Goal: Information Seeking & Learning: Learn about a topic

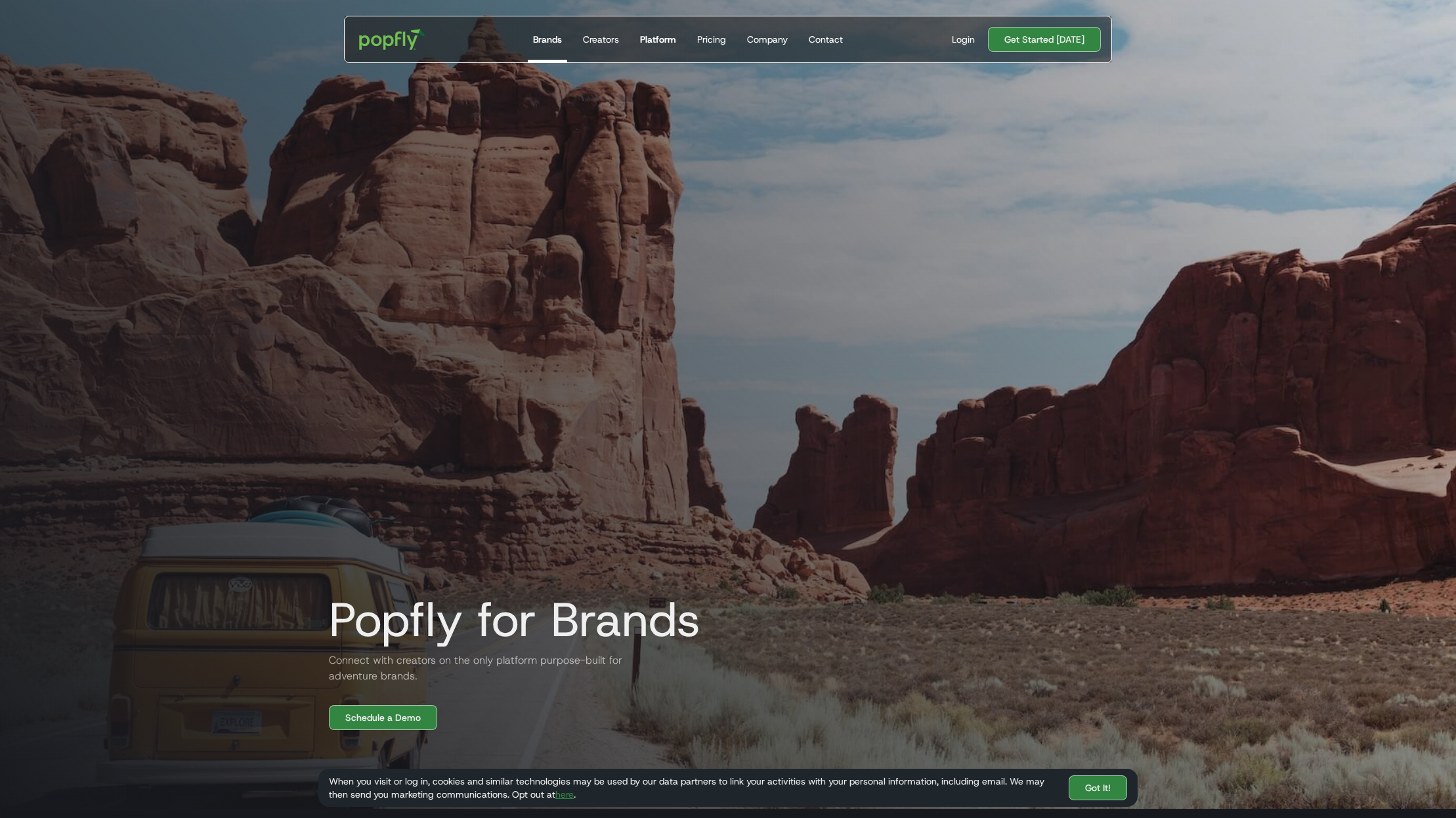
click at [660, 41] on div "Platform" at bounding box center [658, 39] width 36 height 13
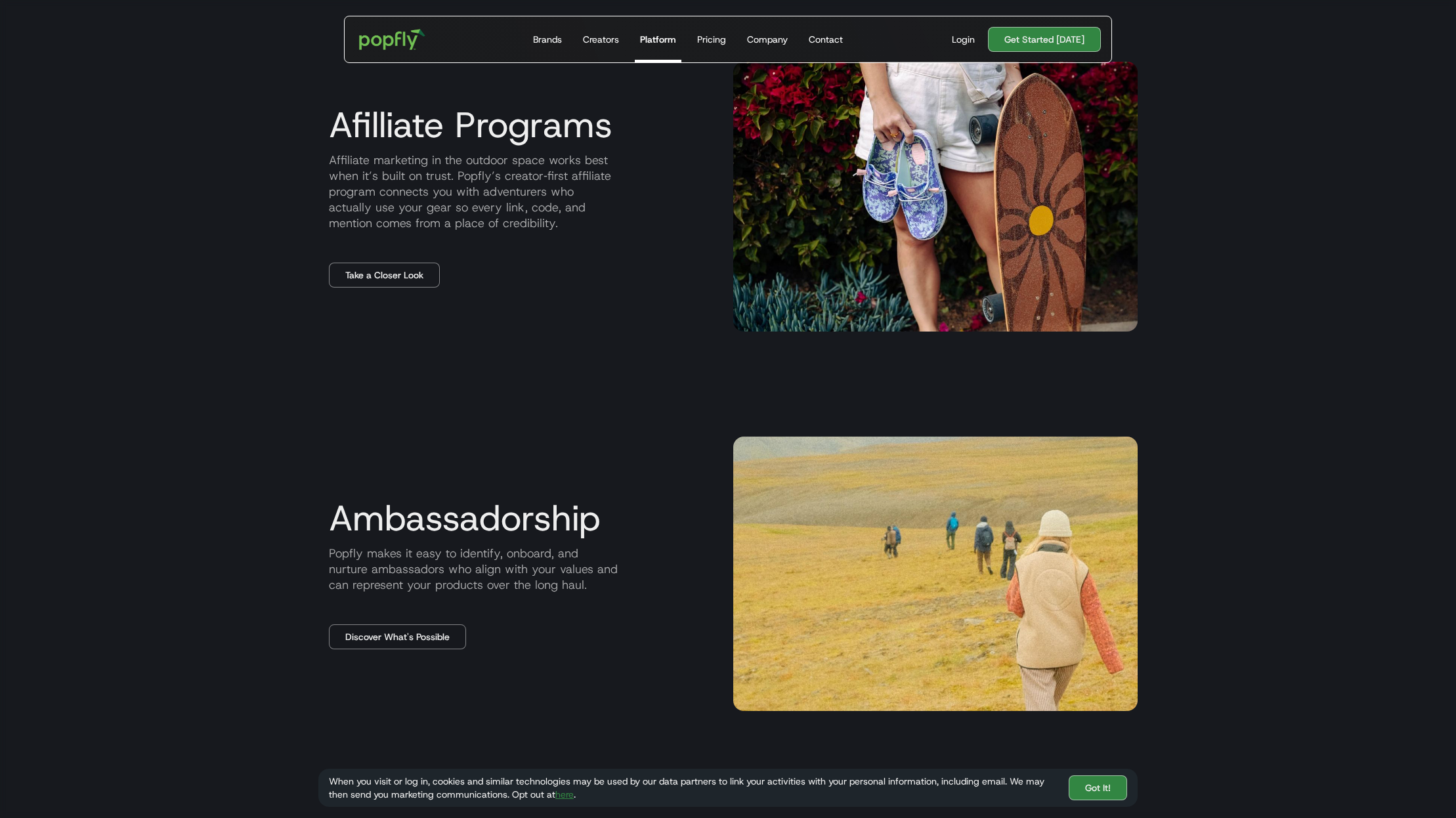
scroll to position [1741, 0]
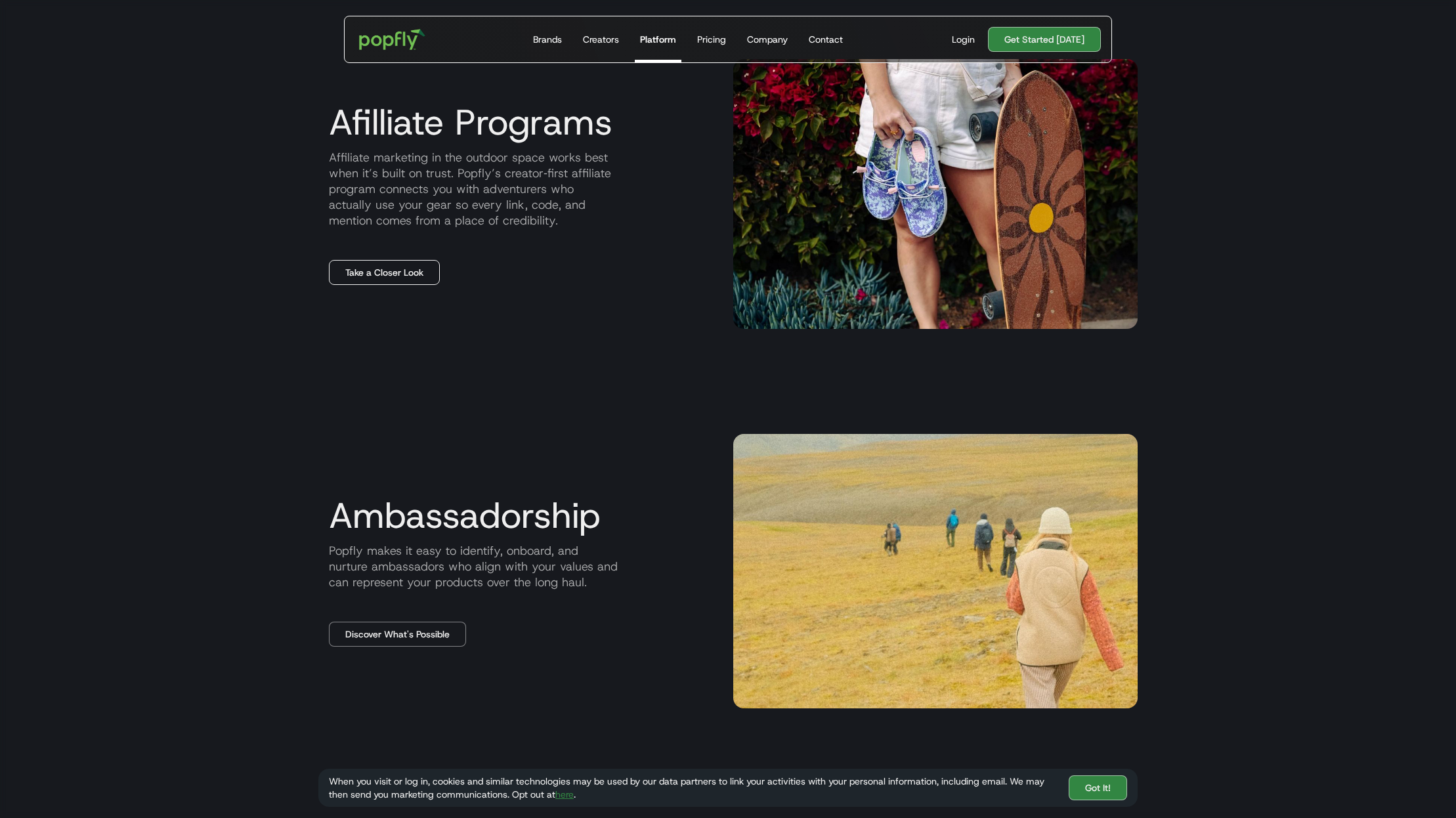
click at [389, 271] on link "Take a Closer Look" at bounding box center [384, 272] width 111 height 25
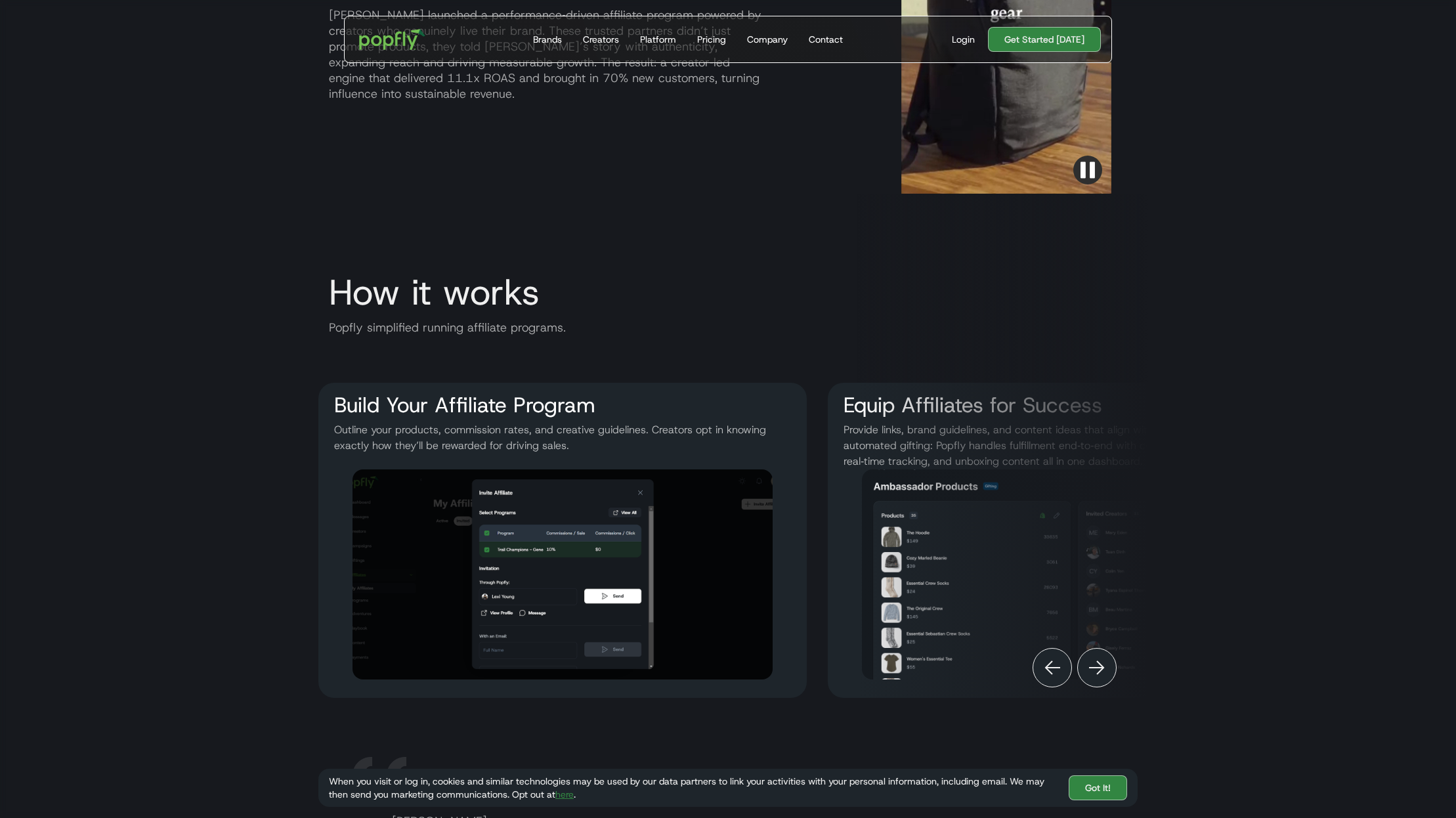
scroll to position [1714, 0]
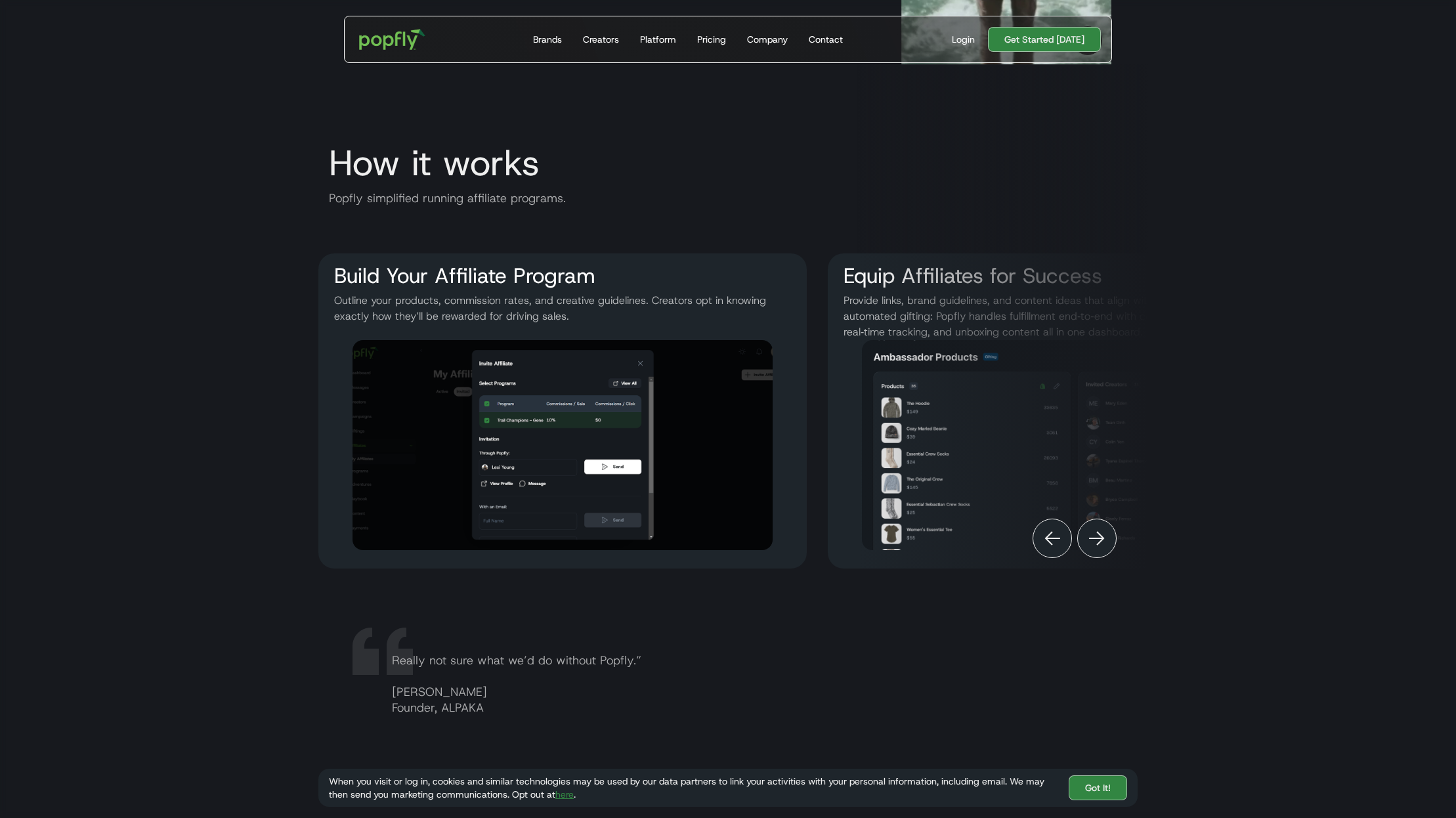
click at [1088, 548] on div "Next" at bounding box center [1097, 538] width 39 height 39
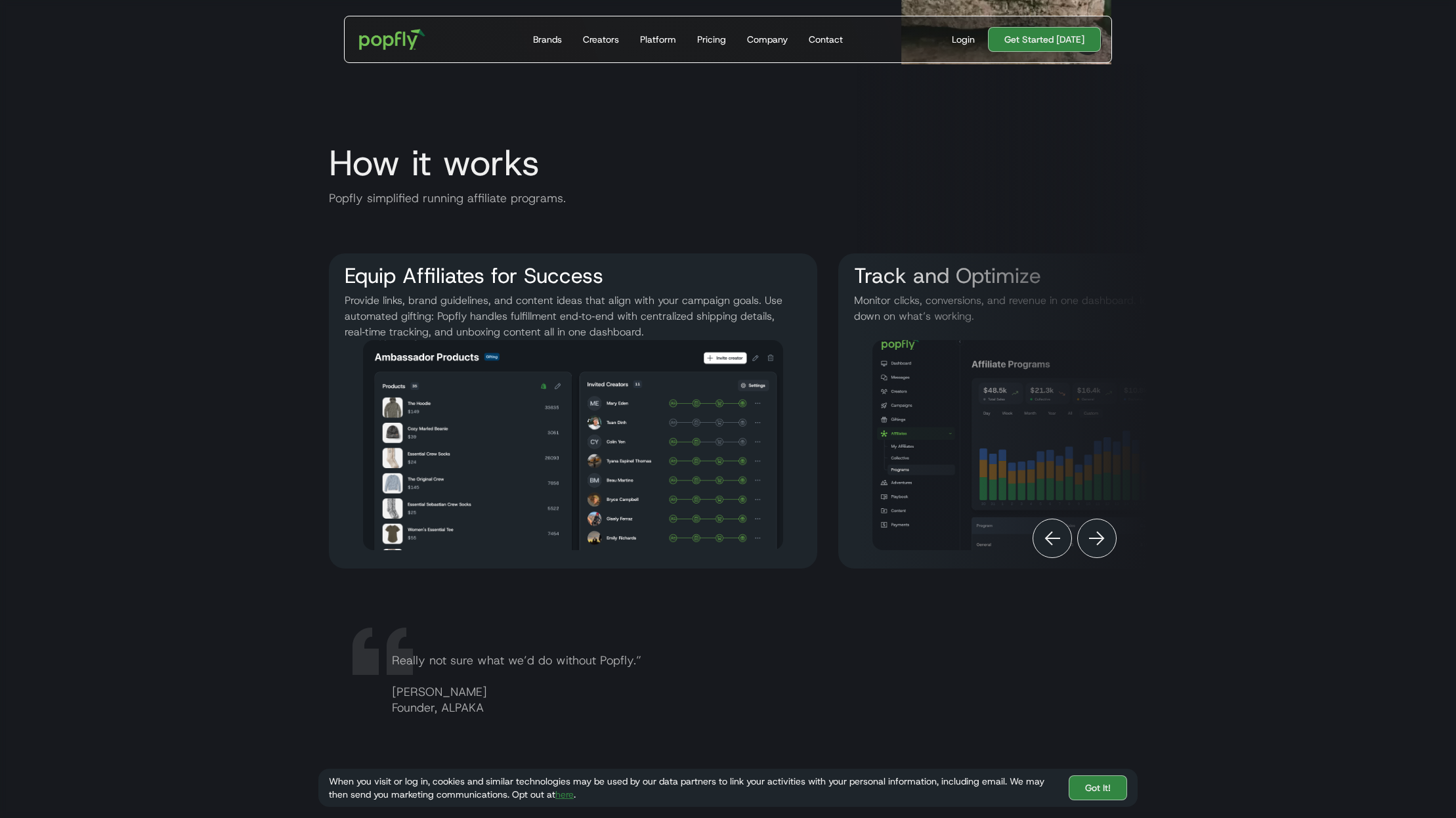
click at [1089, 546] on img "Next" at bounding box center [1096, 537] width 15 height 15
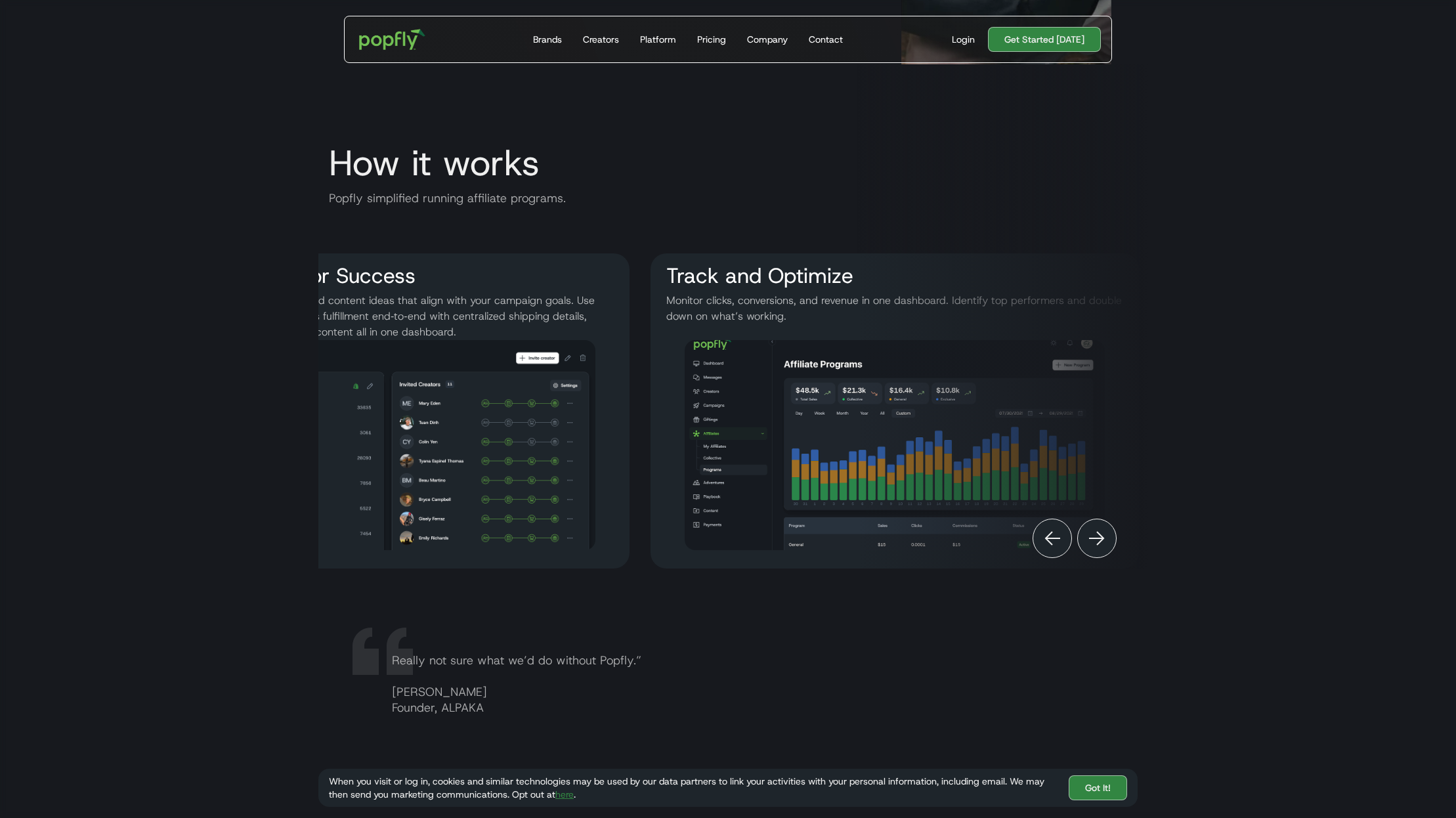
scroll to position [0, 714]
click at [1039, 546] on div "Previous" at bounding box center [1053, 538] width 39 height 39
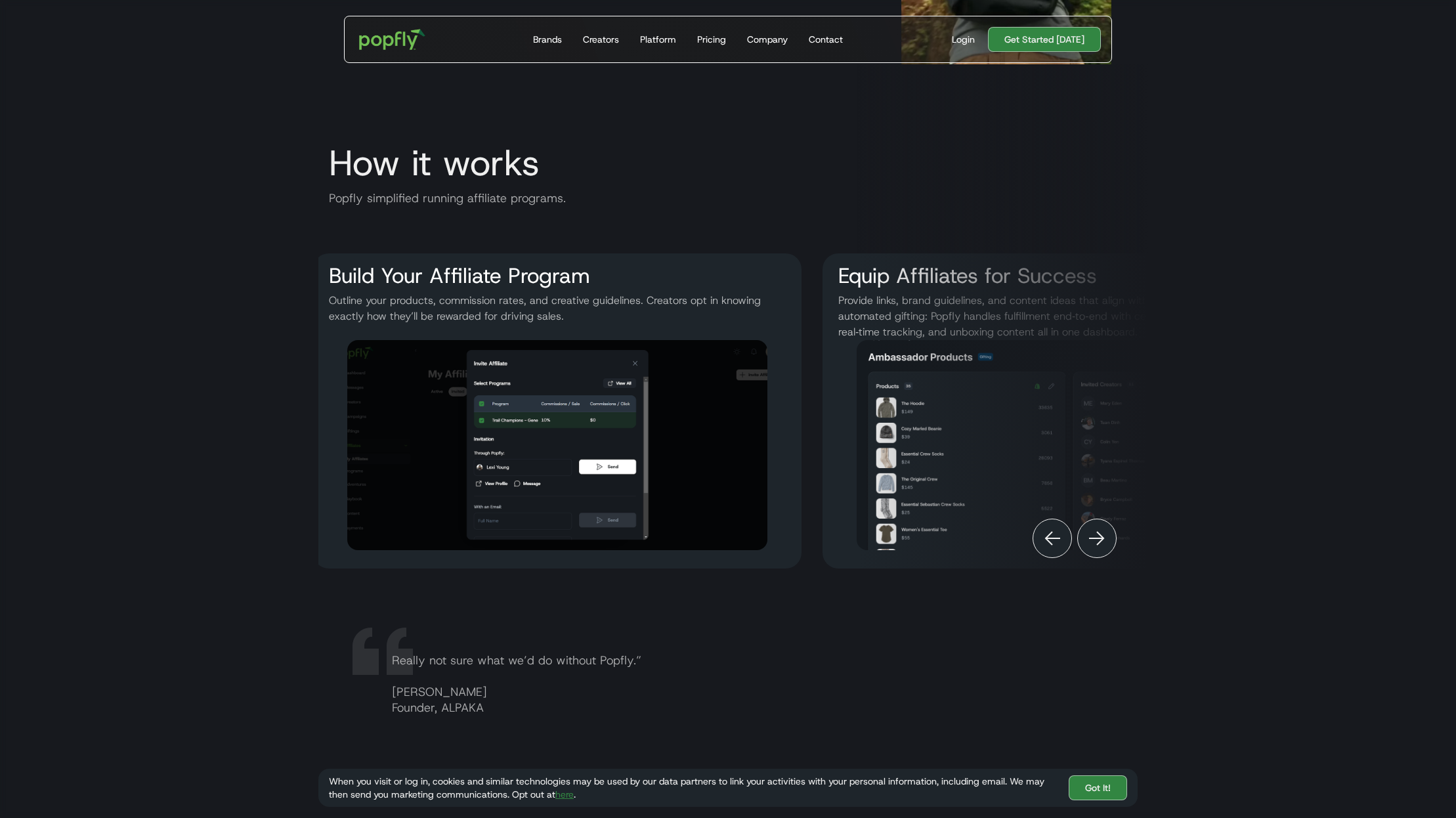
scroll to position [0, 26]
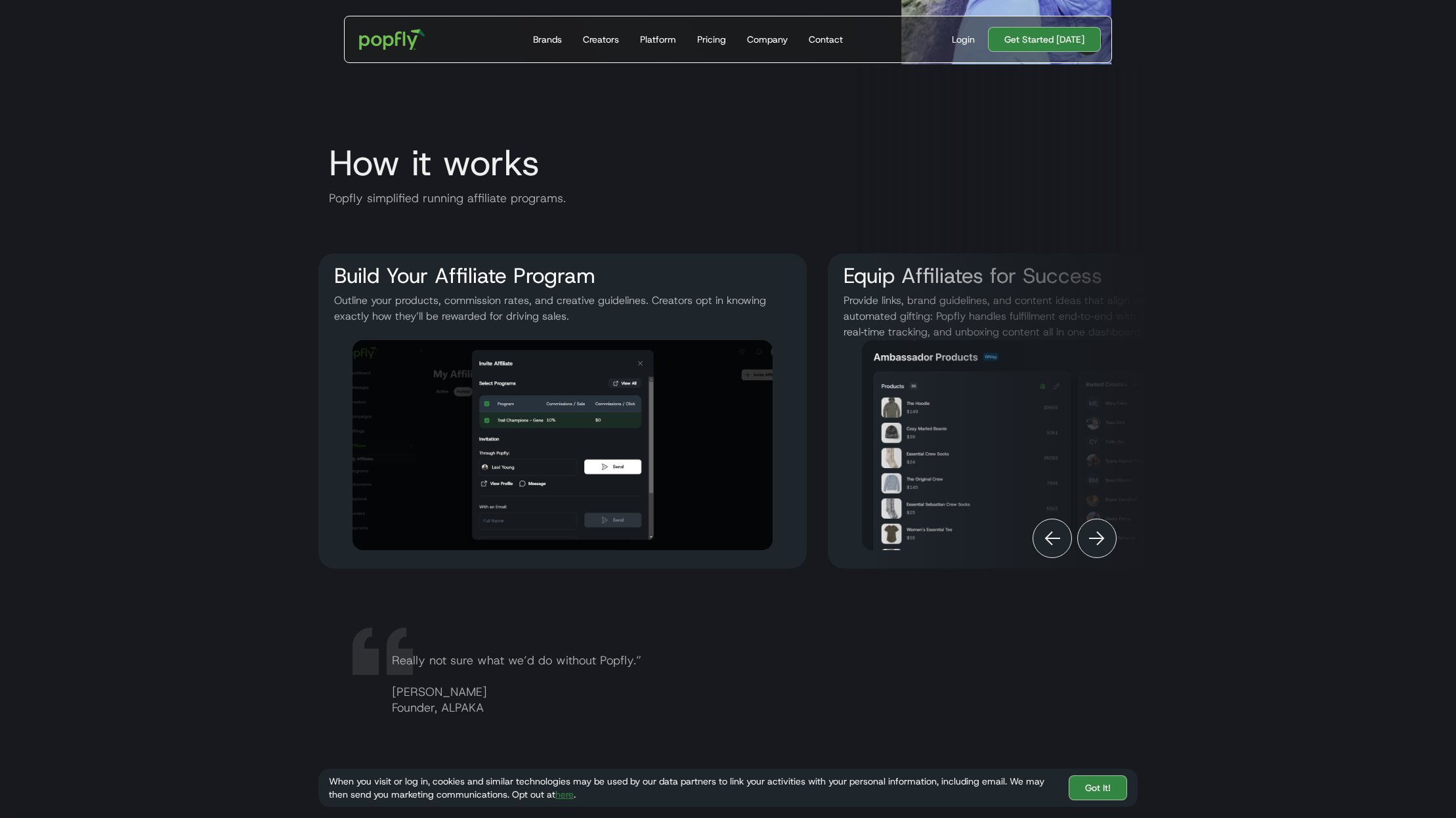
click at [1123, 550] on div at bounding box center [1002, 316] width 291 height 504
click at [1103, 546] on img "Next" at bounding box center [1096, 537] width 15 height 15
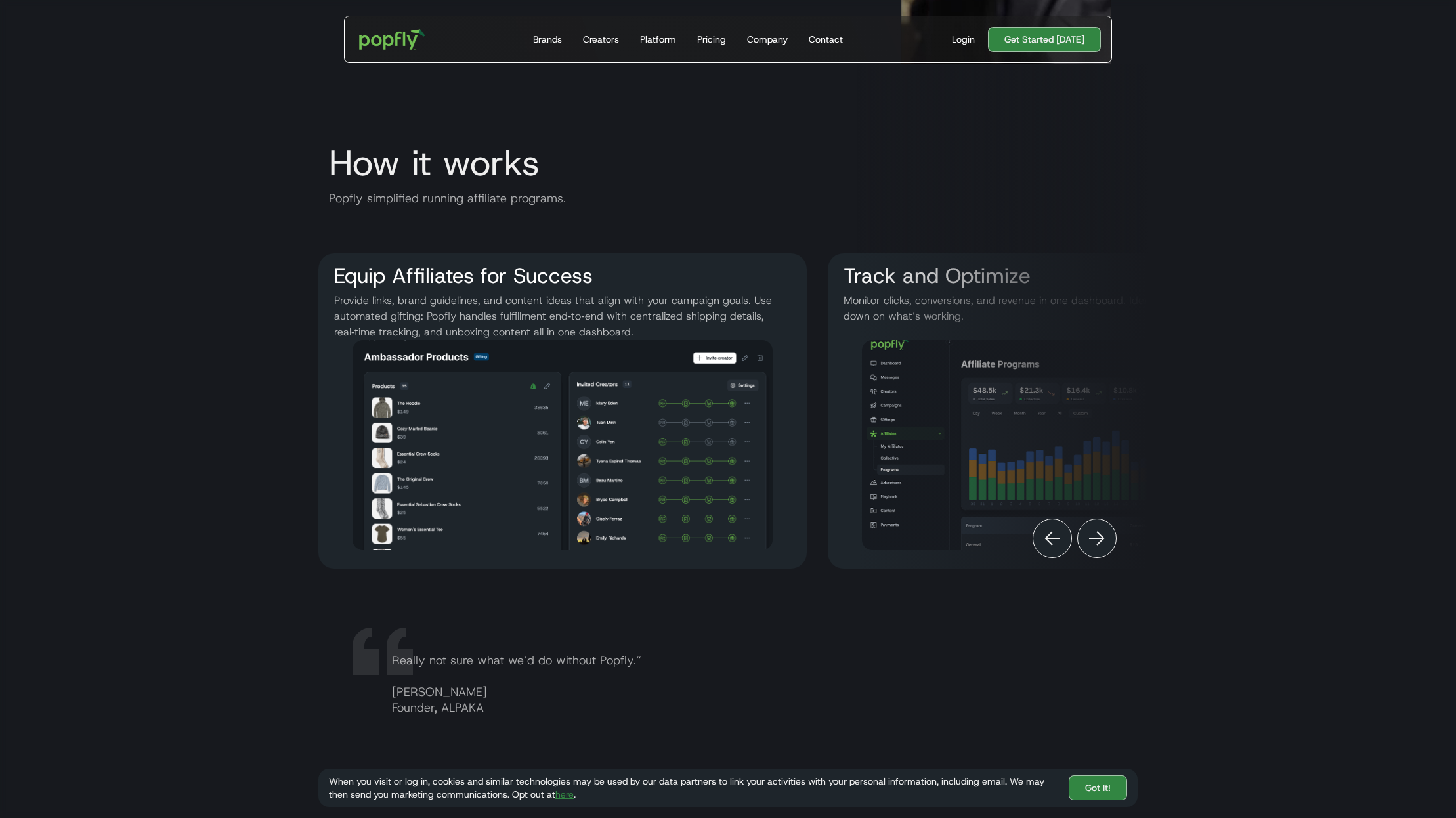
scroll to position [2244, 0]
